Goal: Task Accomplishment & Management: Manage account settings

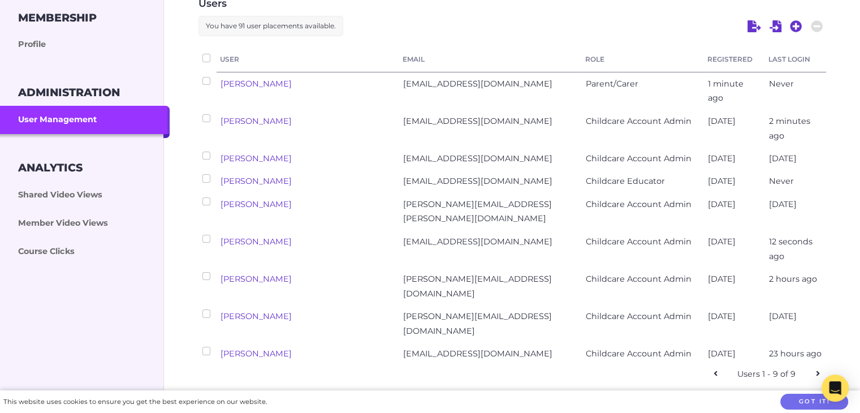
scroll to position [226, 0]
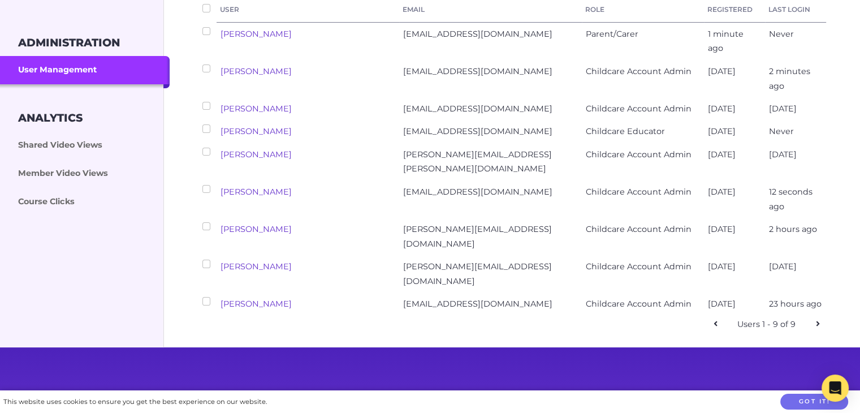
click at [257, 187] on link "Denis Kashin" at bounding box center [256, 192] width 71 height 10
select select "ptv_elc_admin"
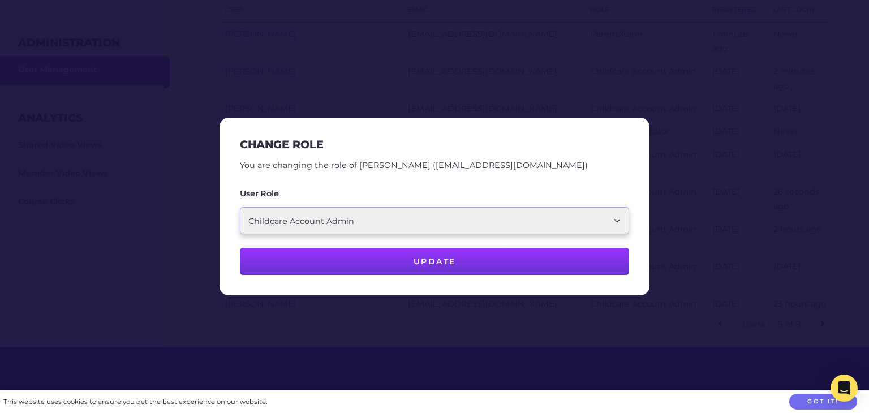
click at [445, 226] on select "Parent/Carer Childcare Account Admin Childcare Educator" at bounding box center [434, 220] width 389 height 27
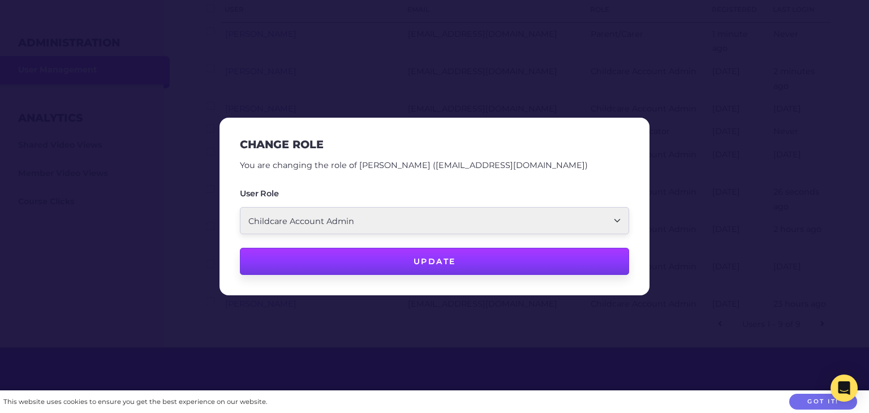
click at [446, 266] on button "Update" at bounding box center [434, 261] width 389 height 27
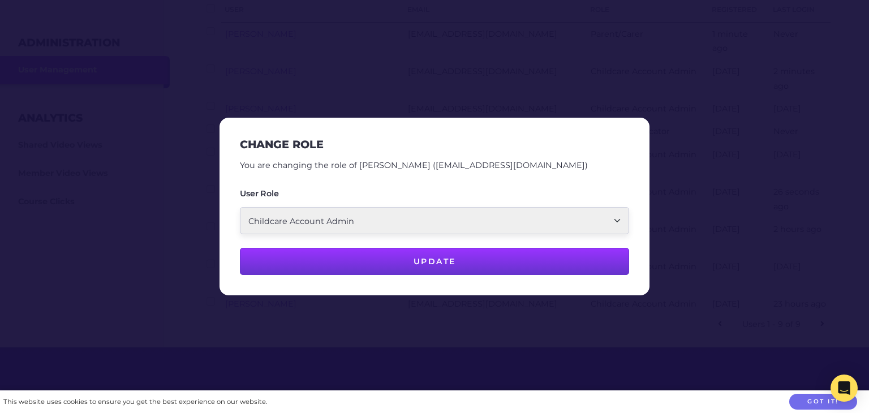
click at [579, 72] on div at bounding box center [434, 206] width 869 height 413
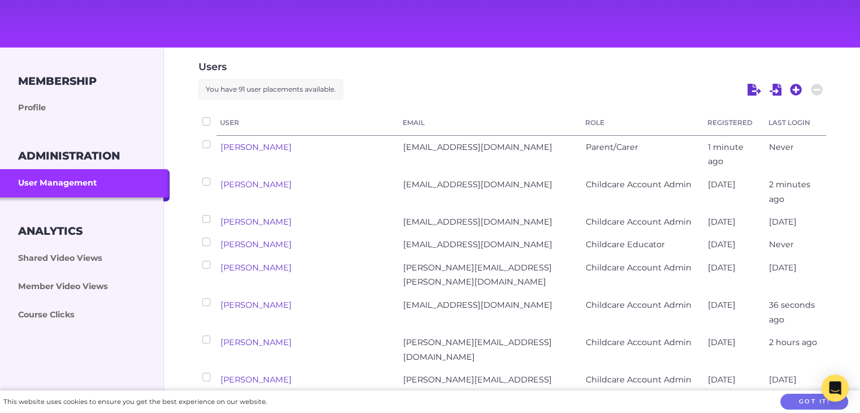
scroll to position [170, 0]
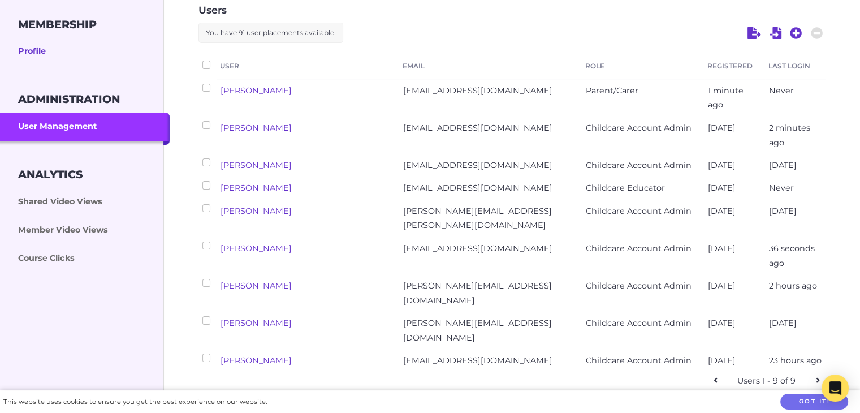
click at [34, 51] on link "Profile" at bounding box center [85, 51] width 170 height 28
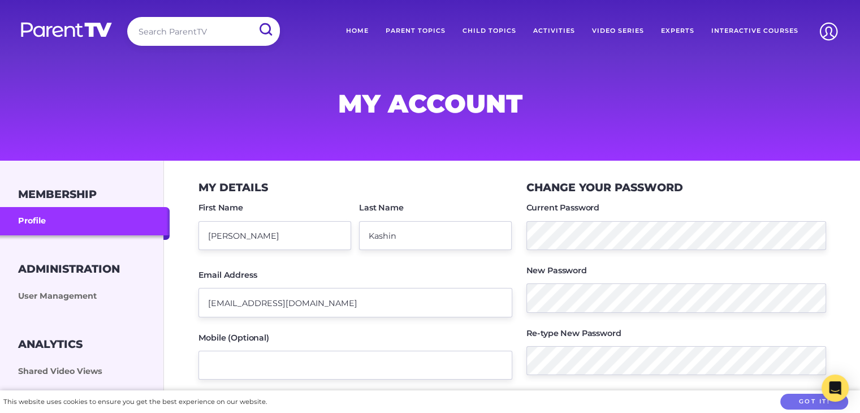
scroll to position [113, 0]
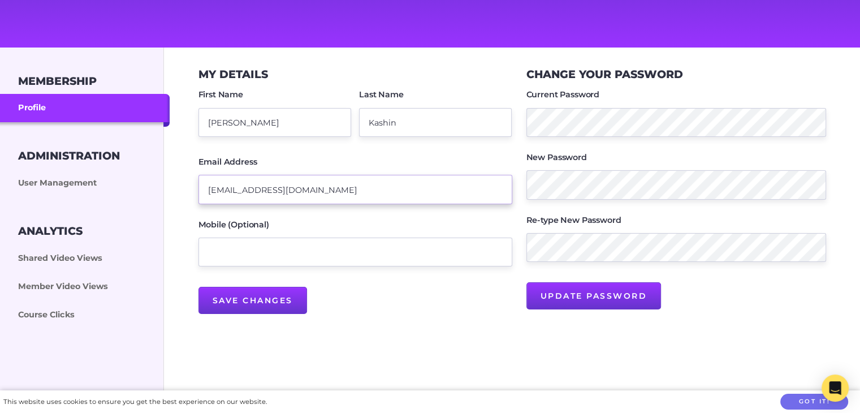
drag, startPoint x: 378, startPoint y: 185, endPoint x: 195, endPoint y: 182, distance: 183.3
click at [195, 182] on div "My Details First Name Denis Last Name Kashin Email Address director@cressyroad.…" at bounding box center [512, 191] width 645 height 274
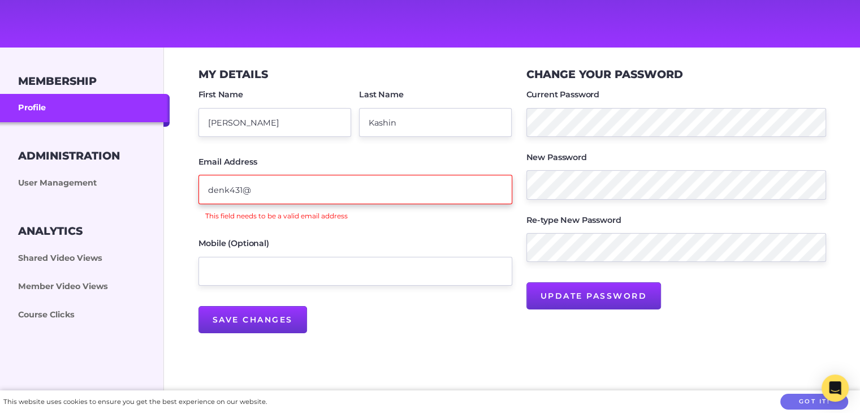
type input "denk431@gmail.com"
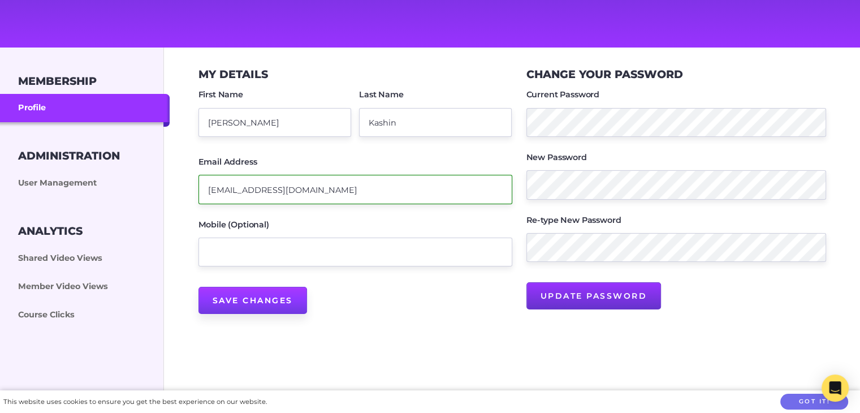
click at [268, 297] on input "Save Changes" at bounding box center [252, 300] width 109 height 27
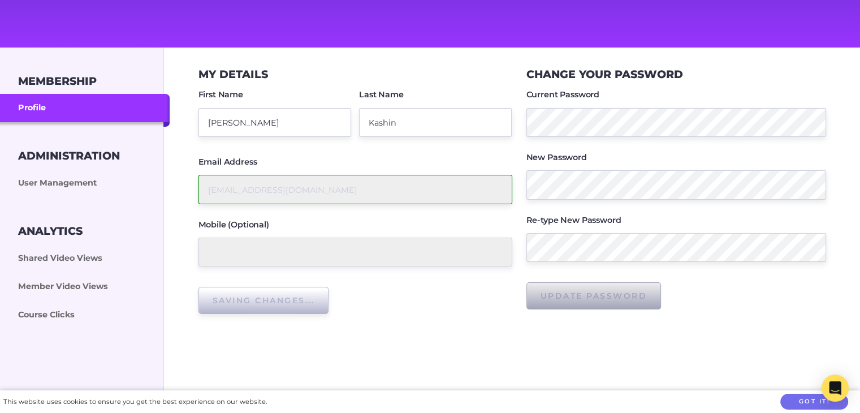
type input "Save Changes"
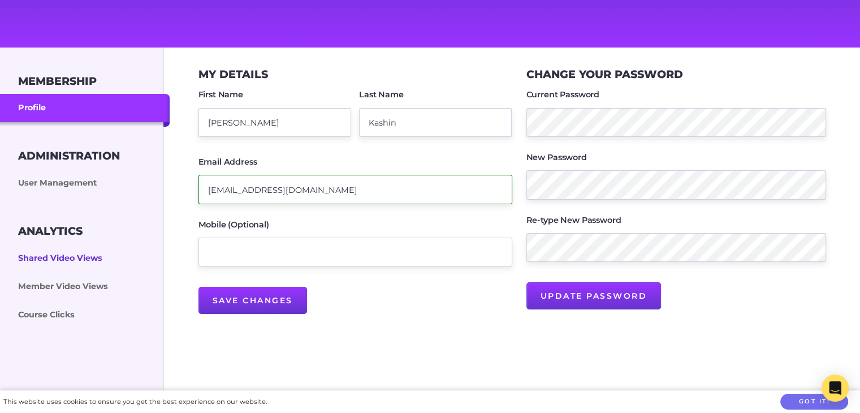
click at [48, 251] on link "Shared Video Views" at bounding box center [85, 258] width 170 height 28
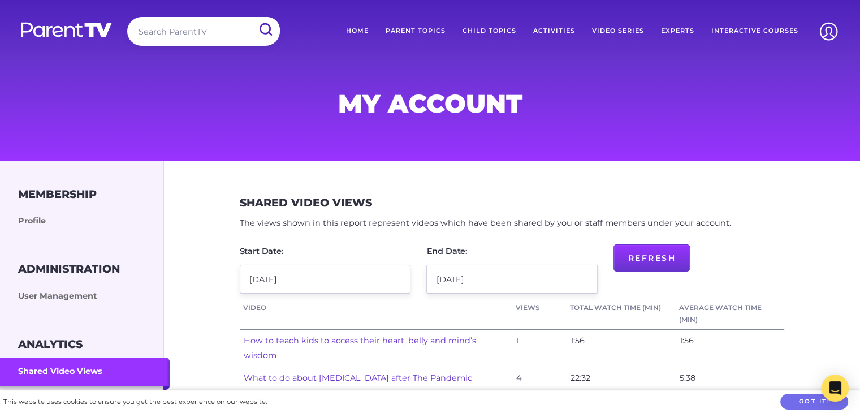
click at [502, 28] on link "Child Topics" at bounding box center [489, 31] width 71 height 28
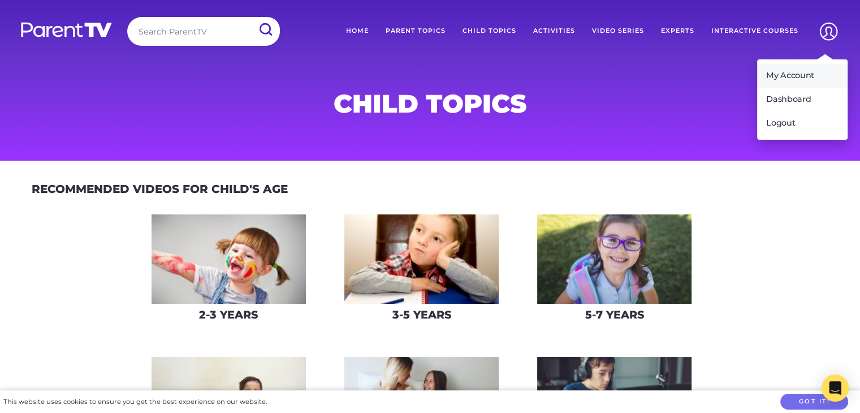
click at [794, 77] on link "My Account" at bounding box center [802, 76] width 90 height 24
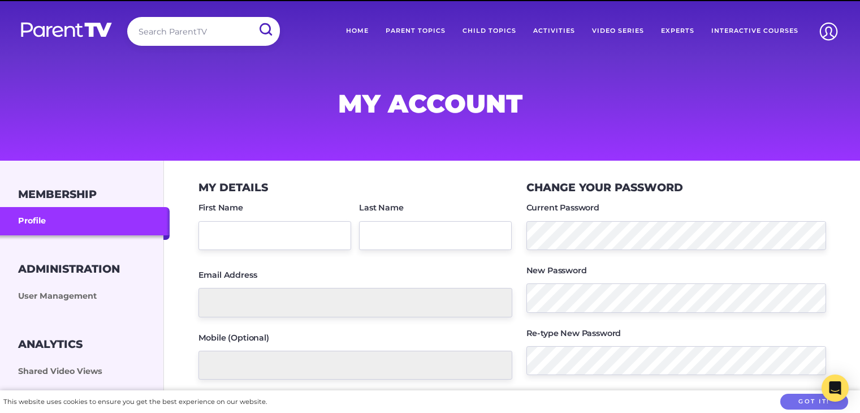
type input "[PERSON_NAME]"
type input "Kashin"
type input "denk431@gmail.com"
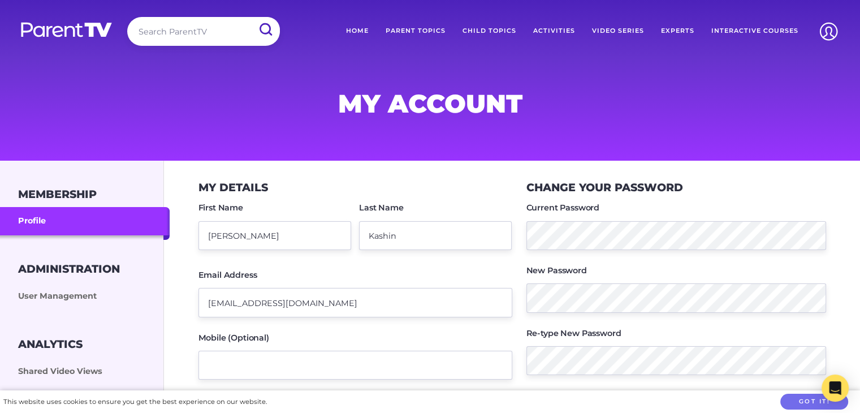
click at [495, 27] on link "Child Topics" at bounding box center [489, 31] width 71 height 28
